Goal: Information Seeking & Learning: Check status

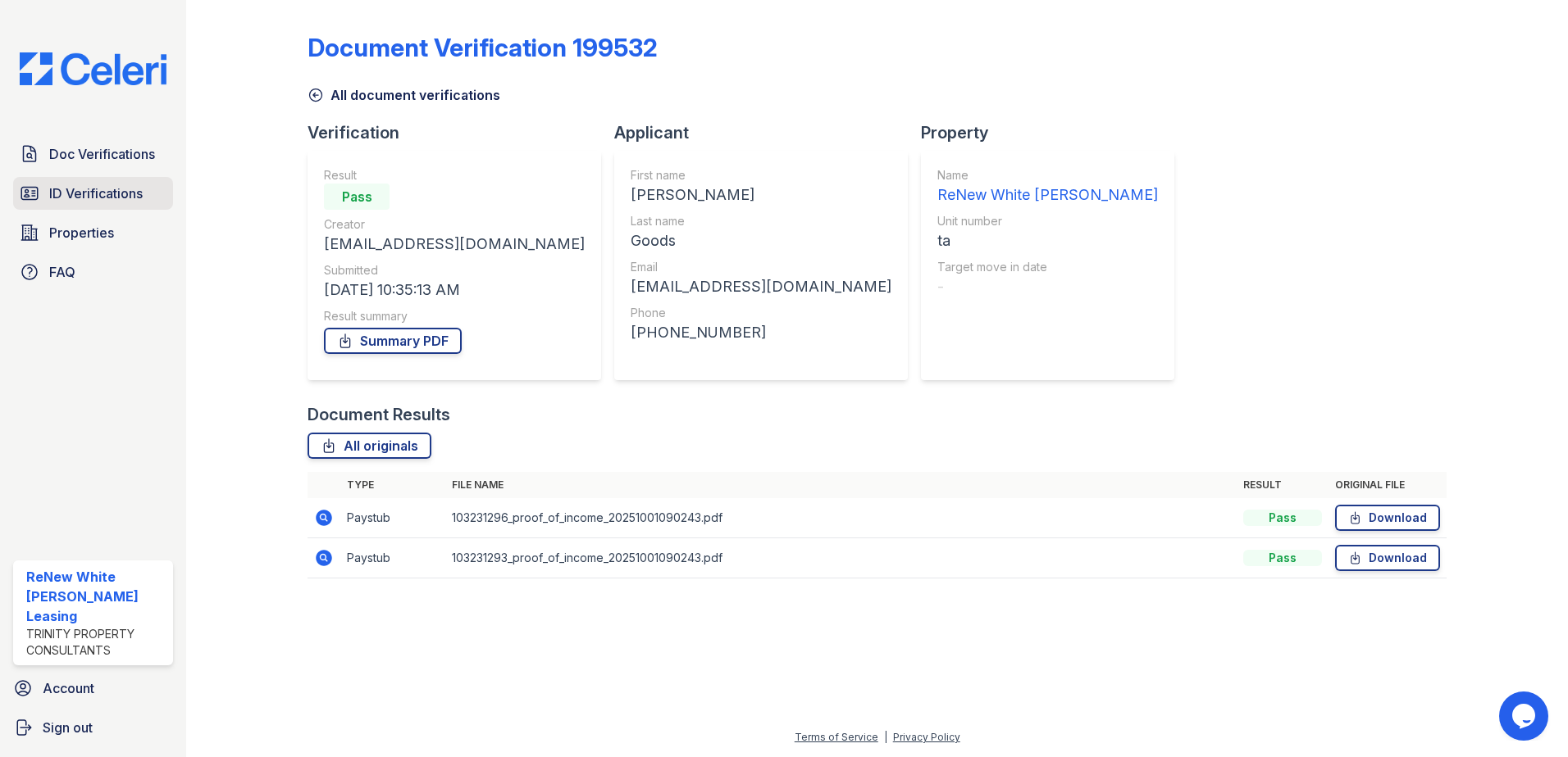
click at [132, 182] on link "ID Verifications" at bounding box center [93, 193] width 160 height 33
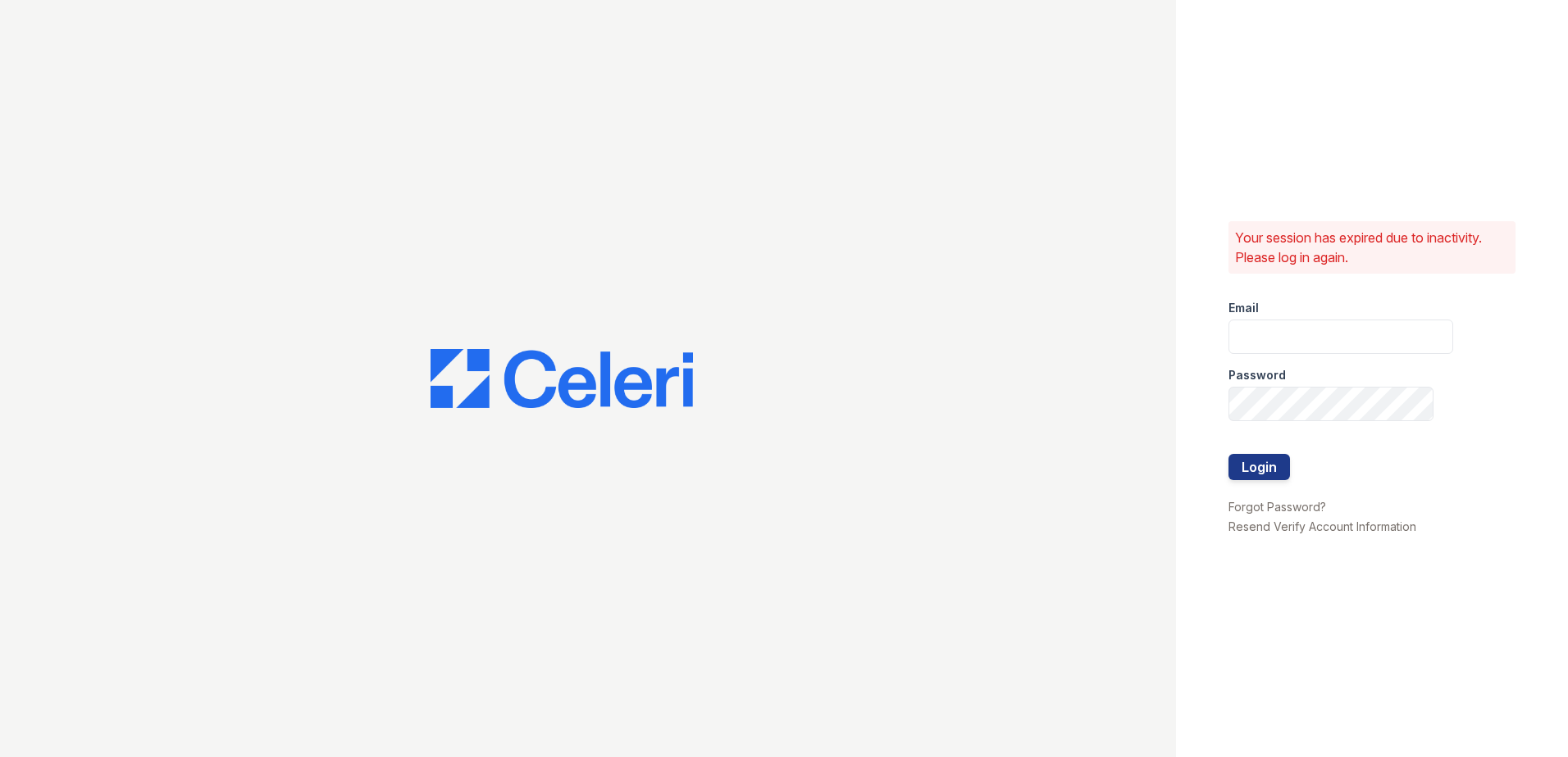
type input "renewwhitemarsh@trinity-pm.com"
click at [1254, 459] on button "Login" at bounding box center [1259, 468] width 61 height 27
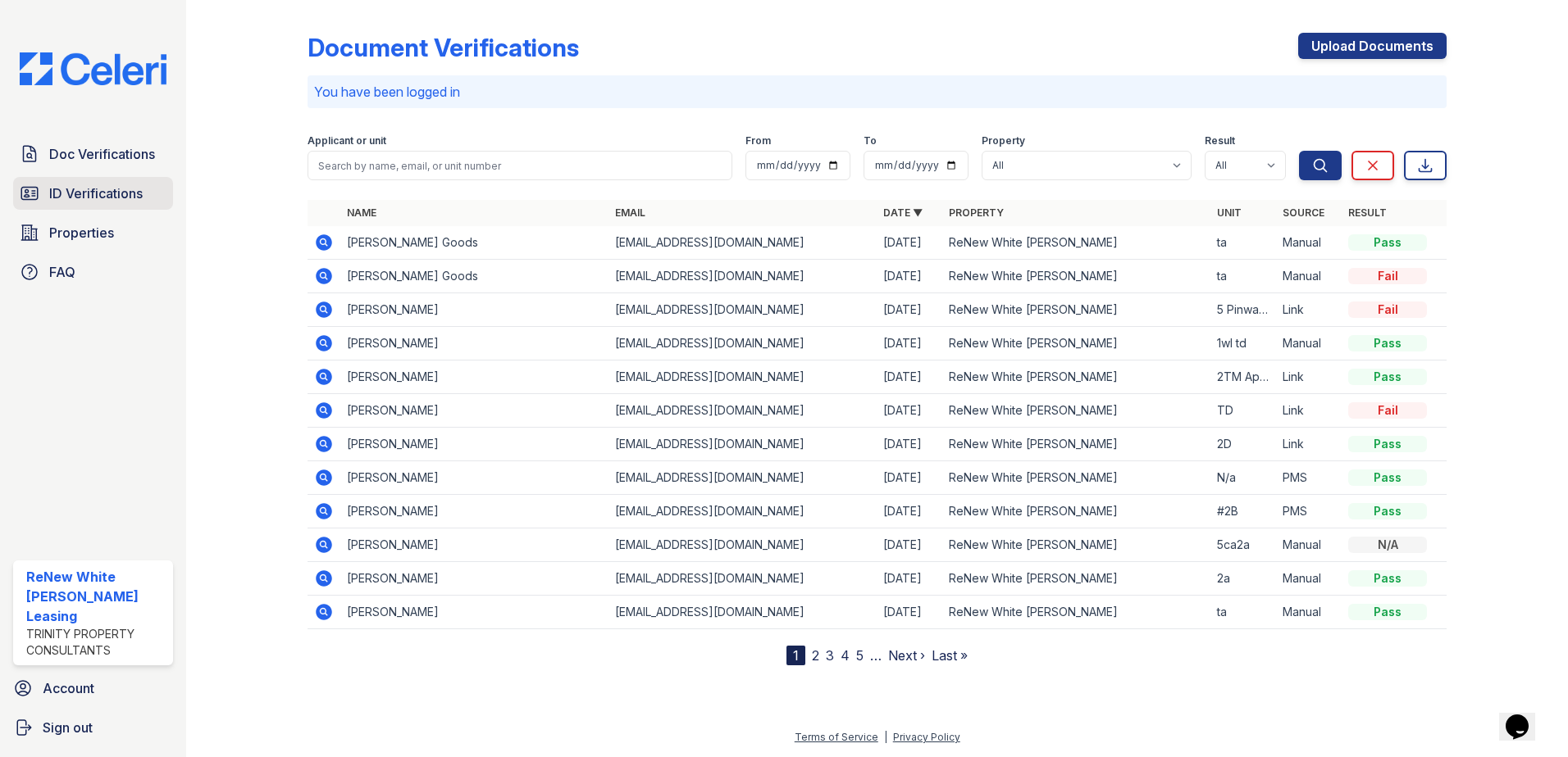
click at [114, 182] on link "ID Verifications" at bounding box center [93, 193] width 160 height 33
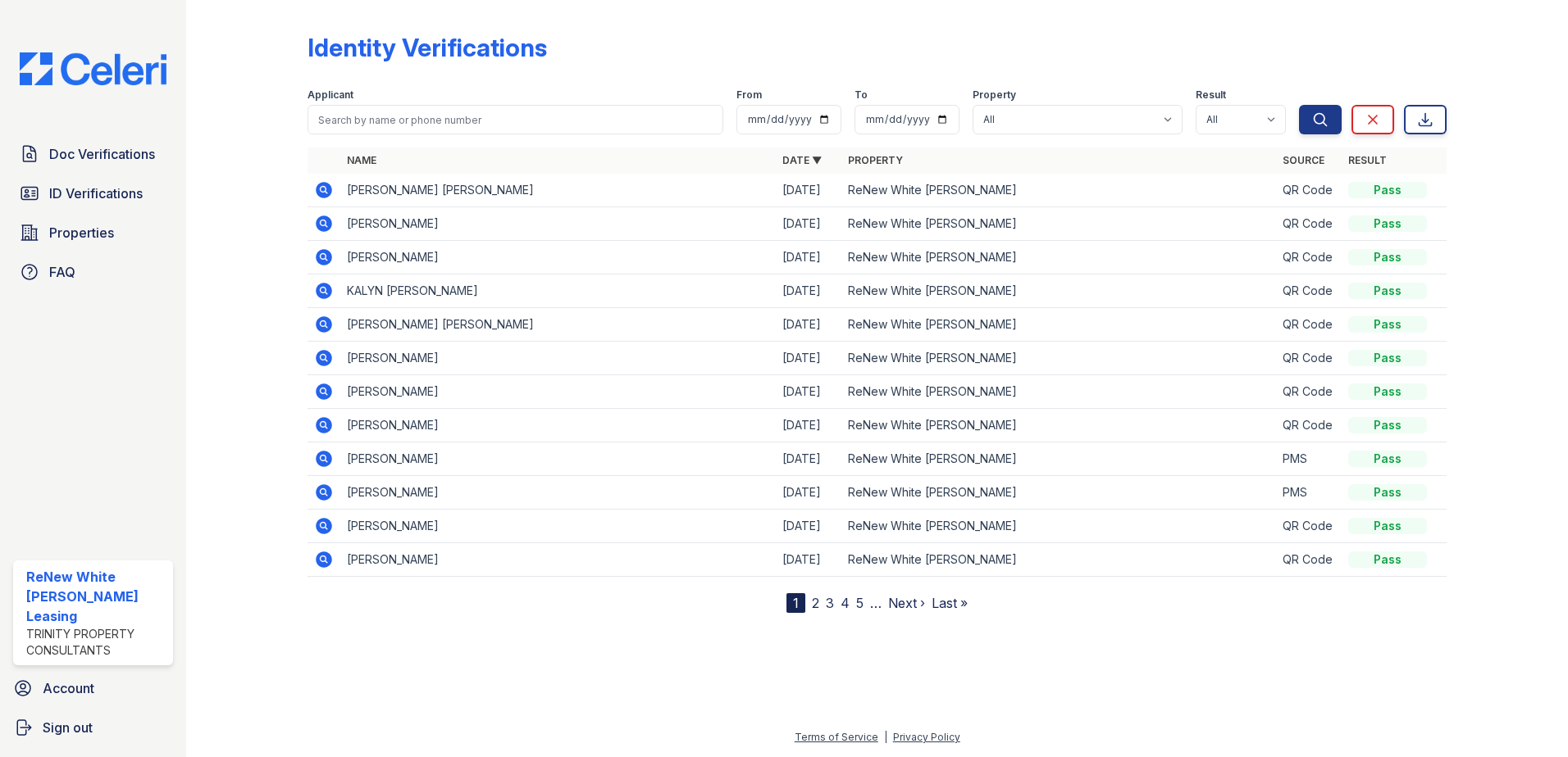
click at [816, 604] on link "2" at bounding box center [816, 604] width 7 height 17
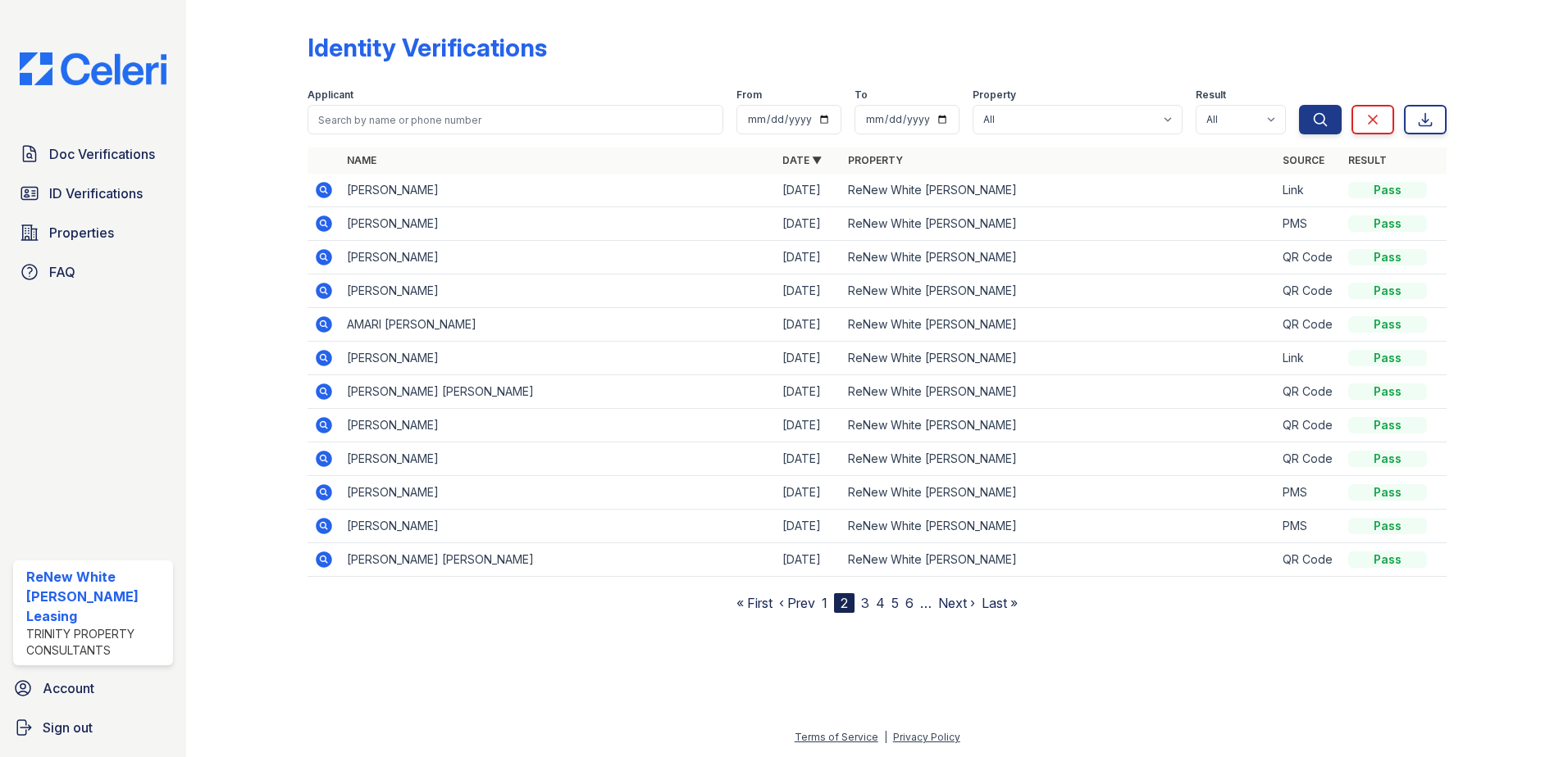
click at [821, 606] on nav "« First ‹ Prev 1 2 3 4 5 6 … Next › Last »" at bounding box center [877, 604] width 281 height 20
click at [828, 608] on nav "« First ‹ Prev 1 2 3 4 5 6 … Next › Last »" at bounding box center [877, 604] width 281 height 20
click at [825, 604] on link "1" at bounding box center [824, 604] width 6 height 17
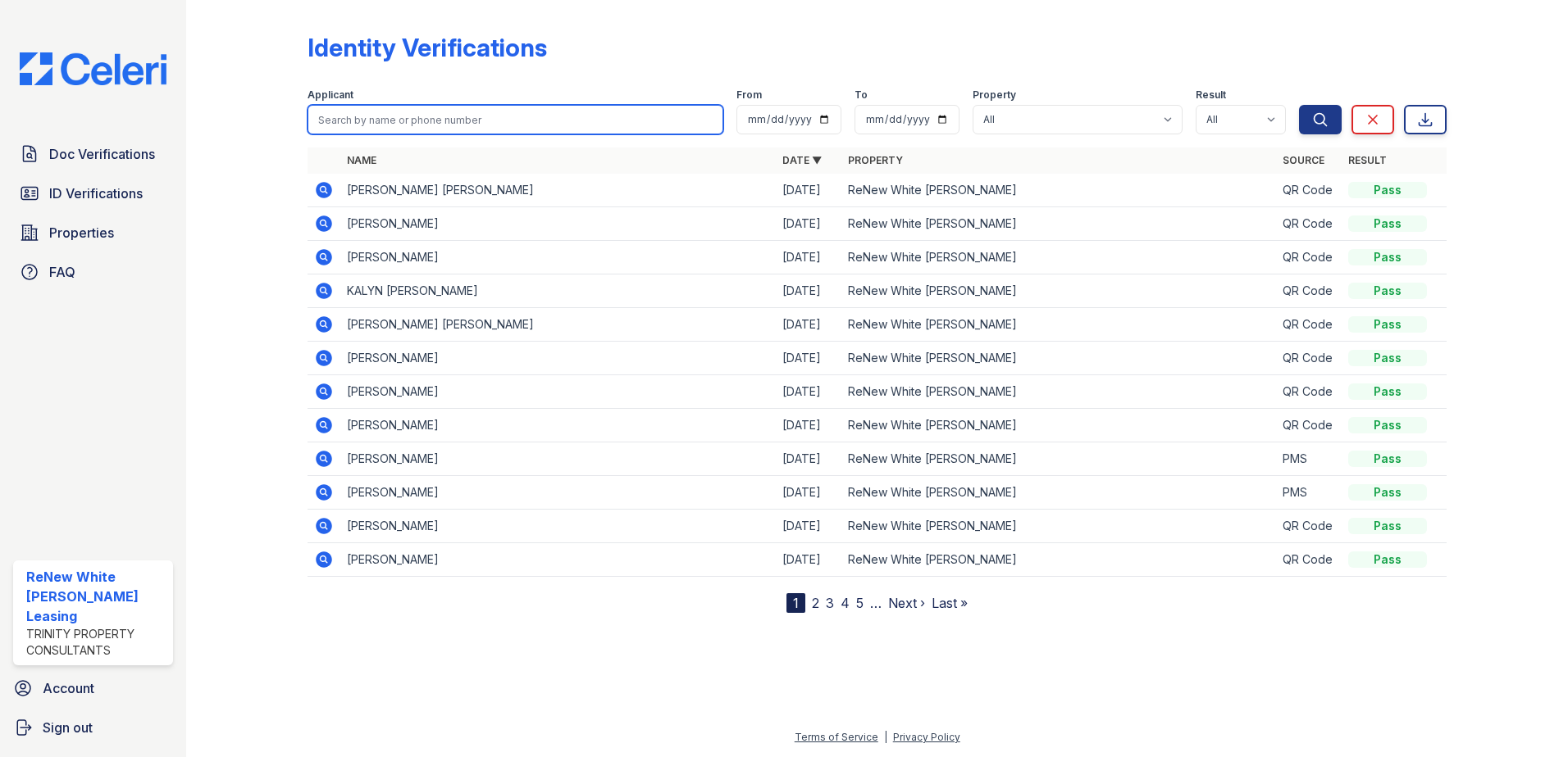
click at [431, 130] on input "search" at bounding box center [515, 120] width 416 height 30
type input "shonda"
click at [1299, 105] on button "Search" at bounding box center [1320, 120] width 42 height 30
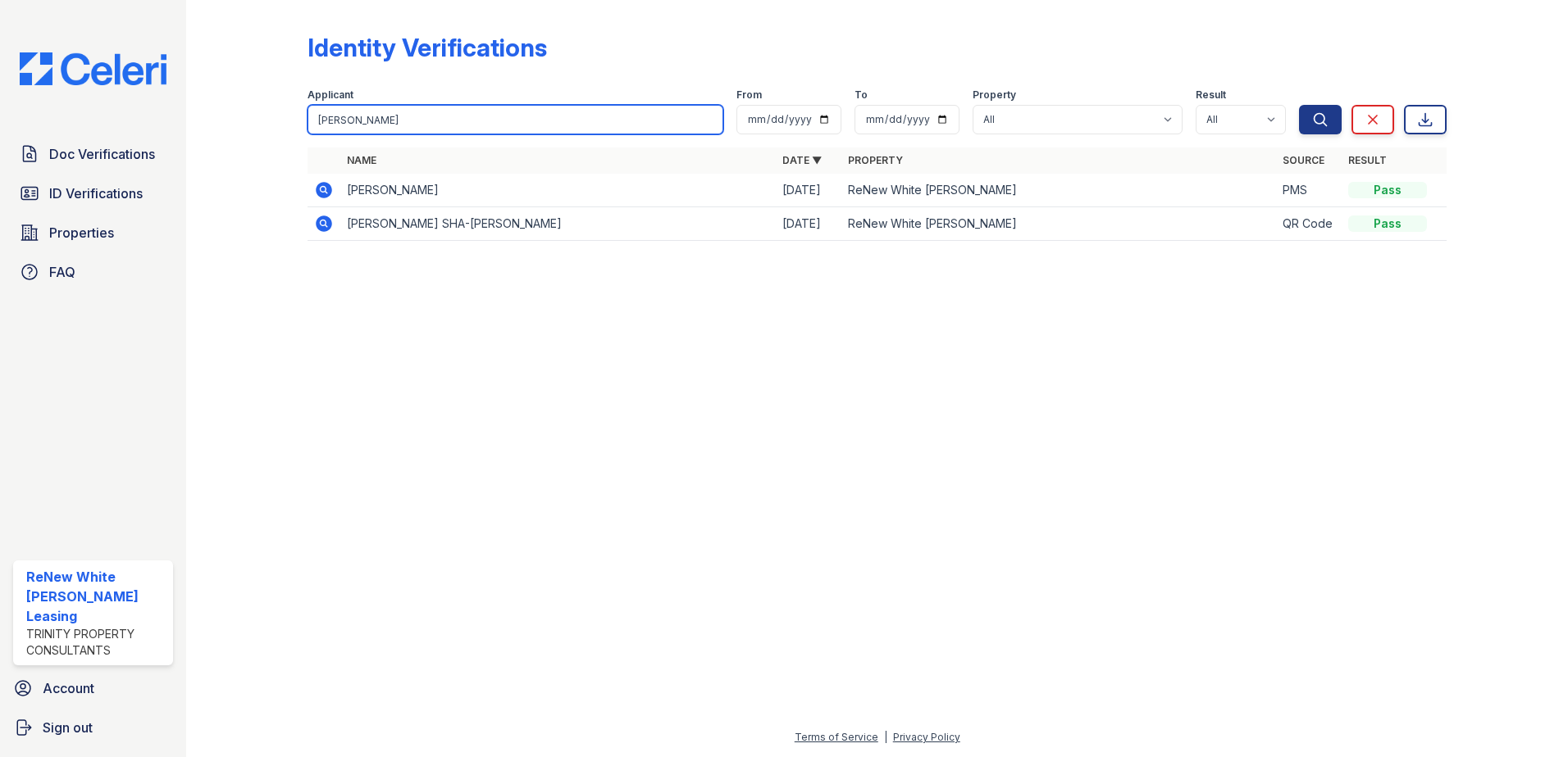
type input "shounda"
click at [1299, 105] on button "Search" at bounding box center [1320, 120] width 42 height 30
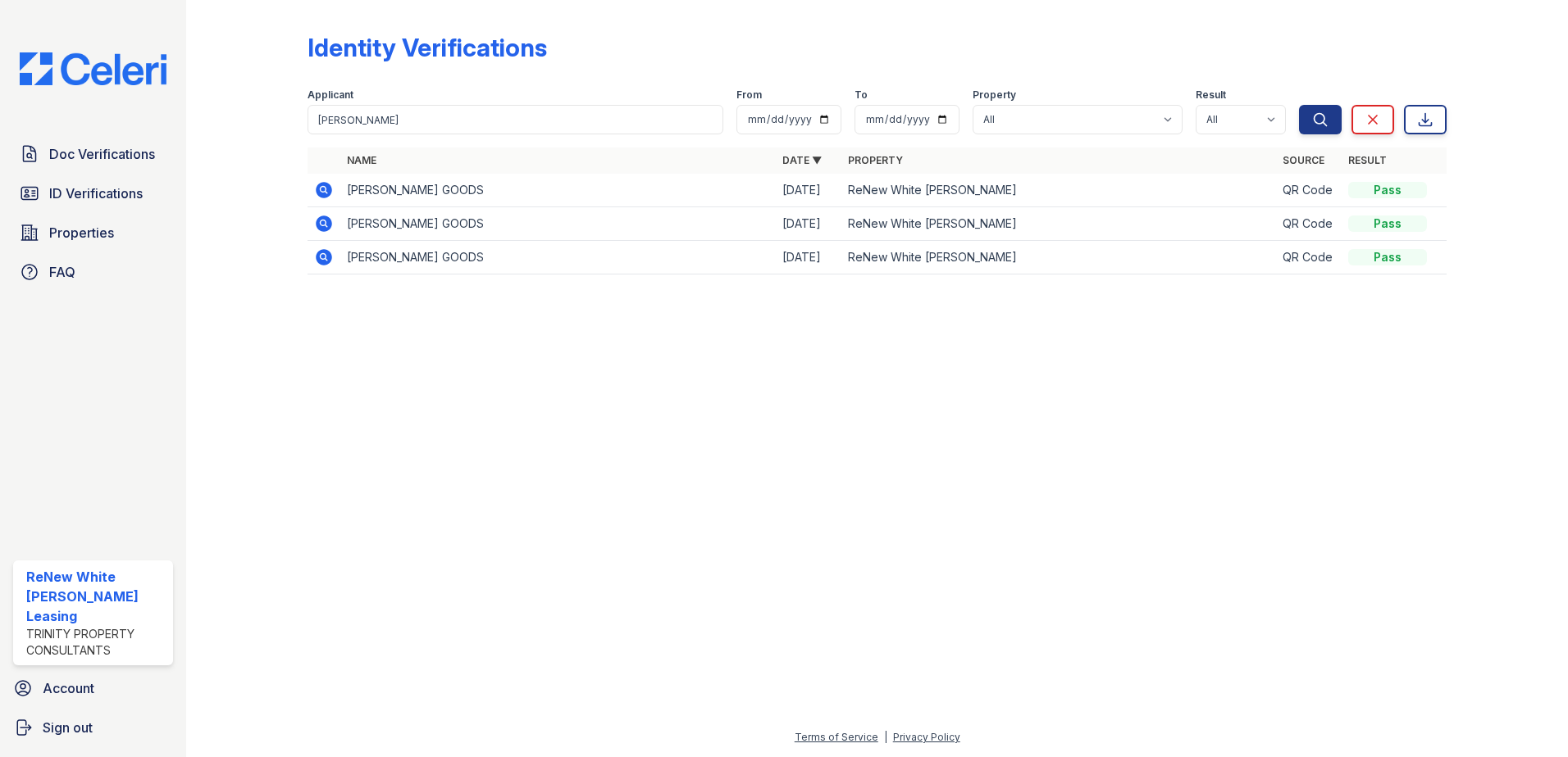
click at [323, 194] on icon at bounding box center [324, 190] width 17 height 17
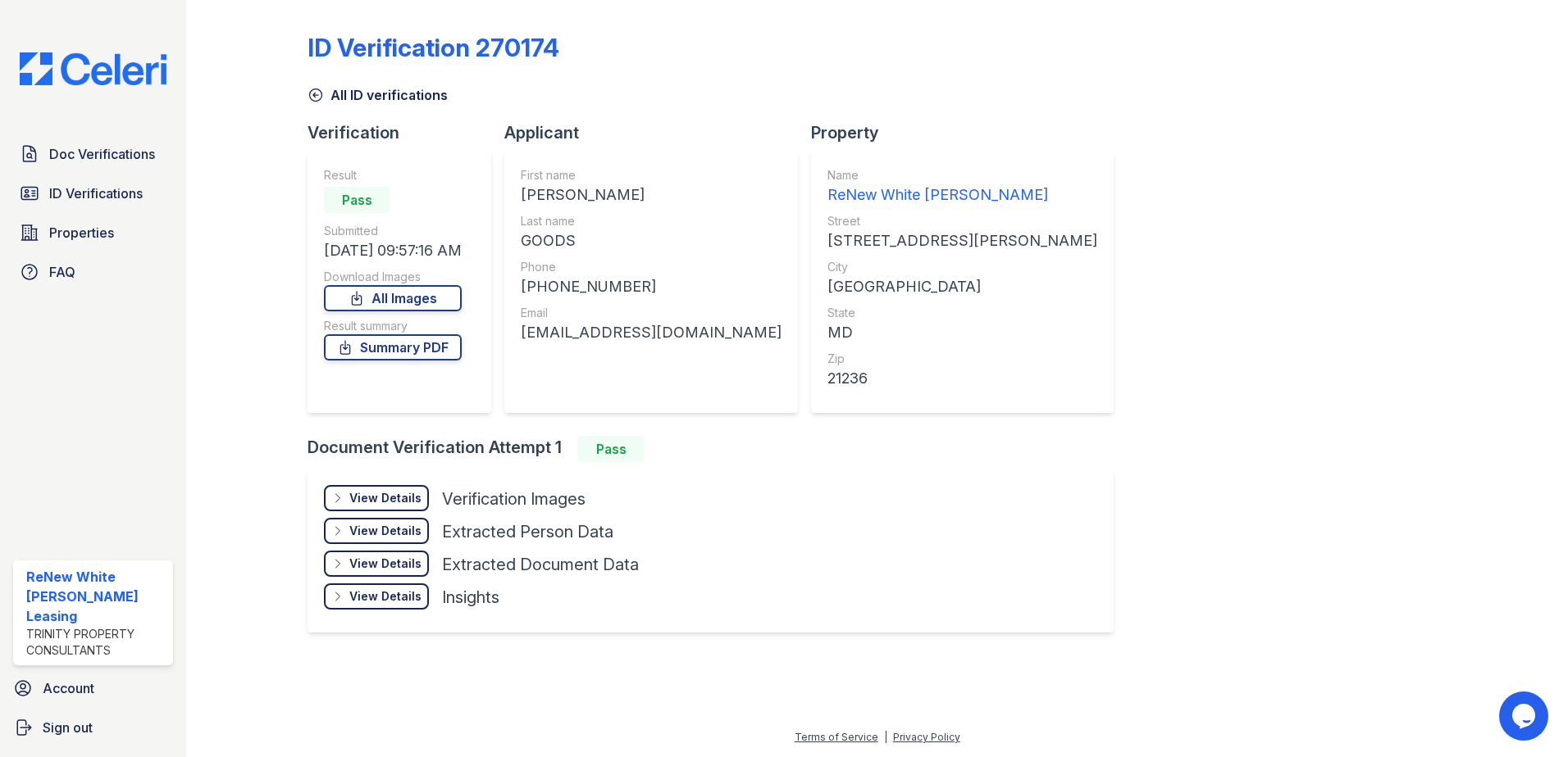
click at [406, 494] on div "View Details" at bounding box center [385, 498] width 72 height 17
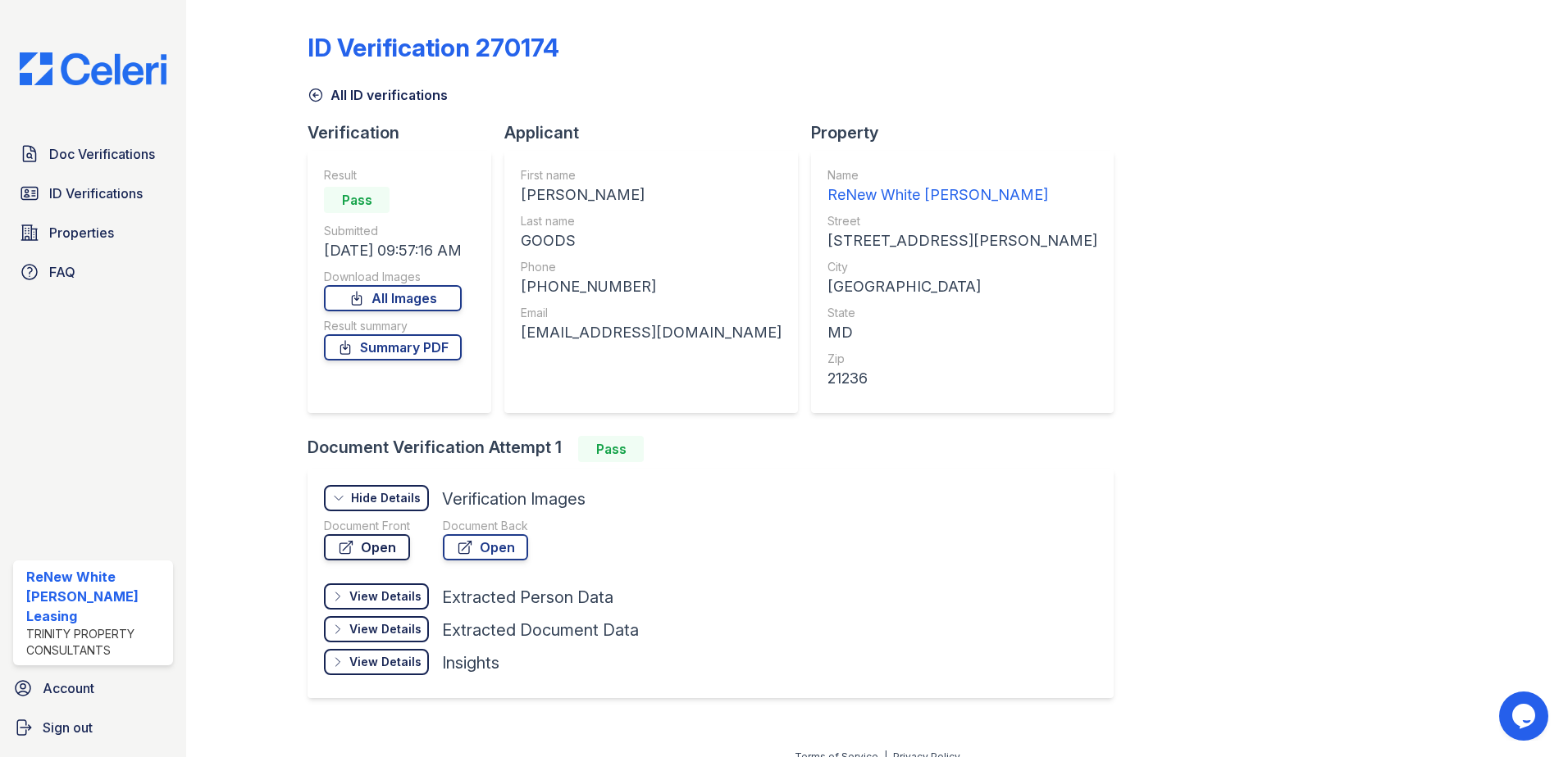
click at [388, 546] on link "Open" at bounding box center [367, 547] width 86 height 27
click at [110, 192] on span "ID Verifications" at bounding box center [95, 193] width 94 height 20
